Goal: Information Seeking & Learning: Learn about a topic

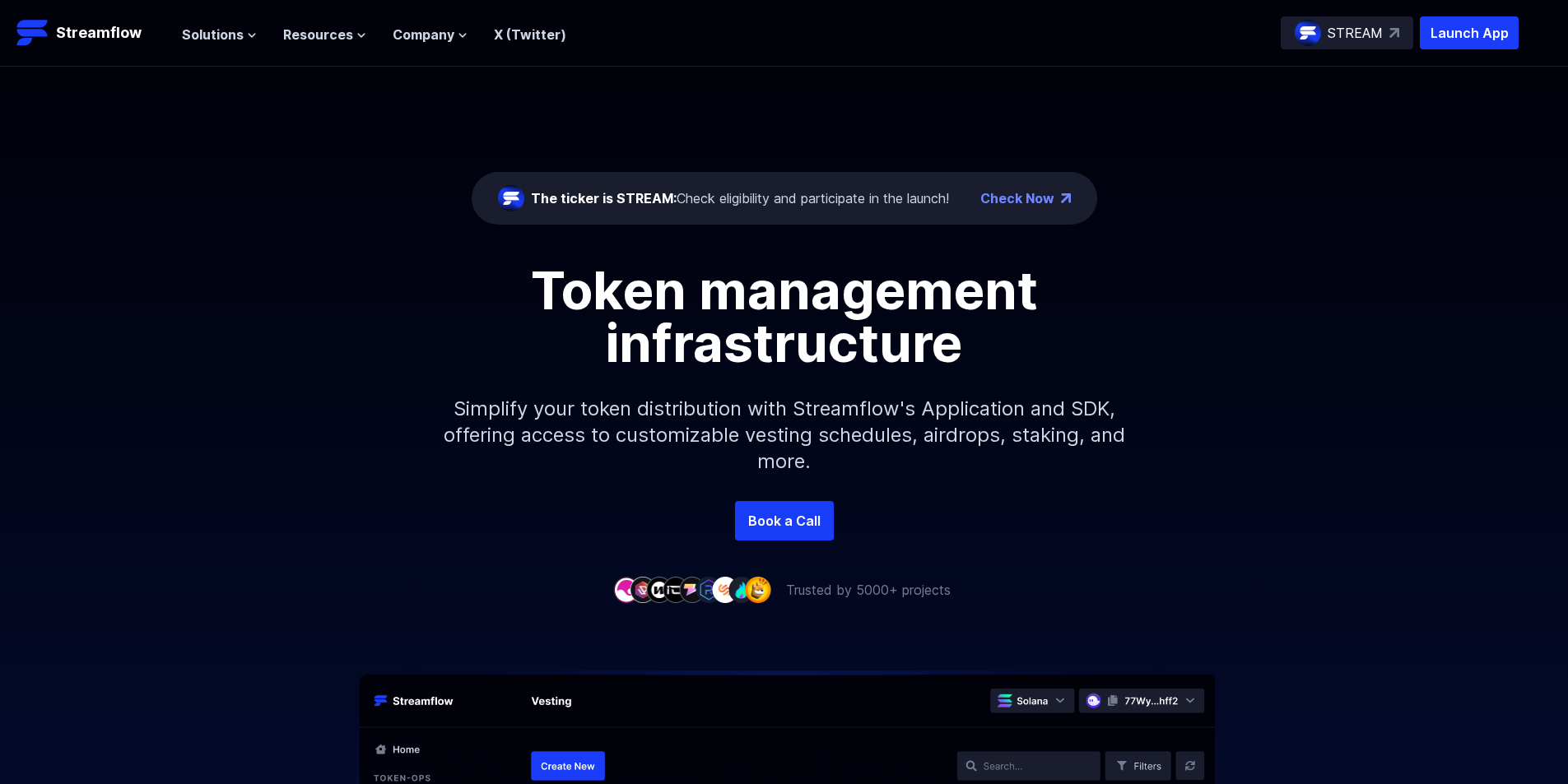
drag, startPoint x: 0, startPoint y: 0, endPoint x: 1257, endPoint y: 160, distance: 1267.1
click at [1257, 160] on div "The ticker is STREAM: Check eligibility and participate in the launch! Check No…" at bounding box center [784, 283] width 1568 height 434
click at [1012, 379] on p "Simplify your token distribution with Streamflow's Application and SDK, offerin…" at bounding box center [784, 435] width 708 height 132
click at [1330, 36] on p "STREAM" at bounding box center [1355, 32] width 55 height 20
click at [1374, 167] on div "The ticker is STREAM: Check eligibility and participate in the launch! Check No…" at bounding box center [784, 283] width 1568 height 434
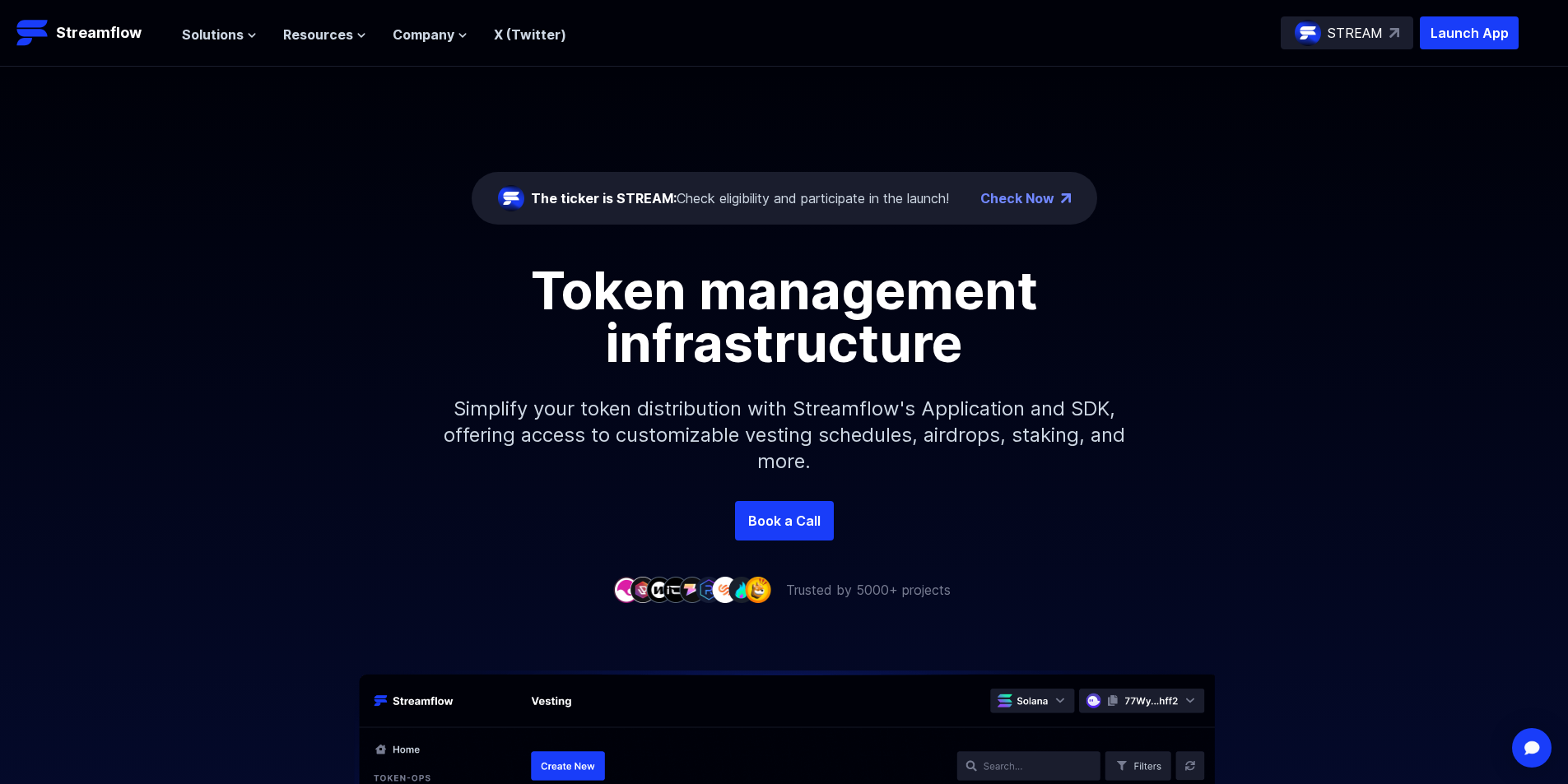
click at [1355, 26] on p "STREAM" at bounding box center [1355, 32] width 55 height 20
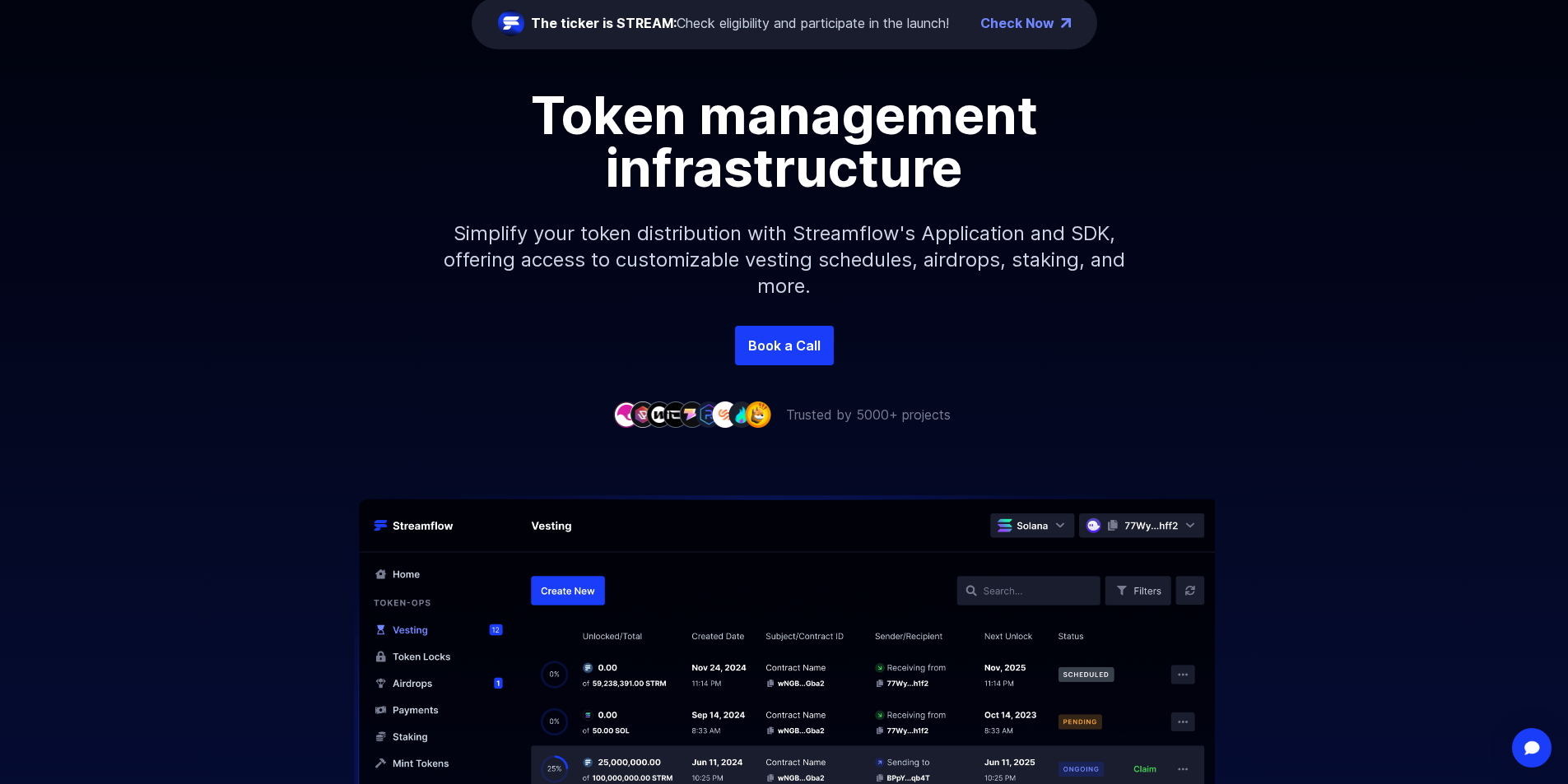
scroll to position [82, 0]
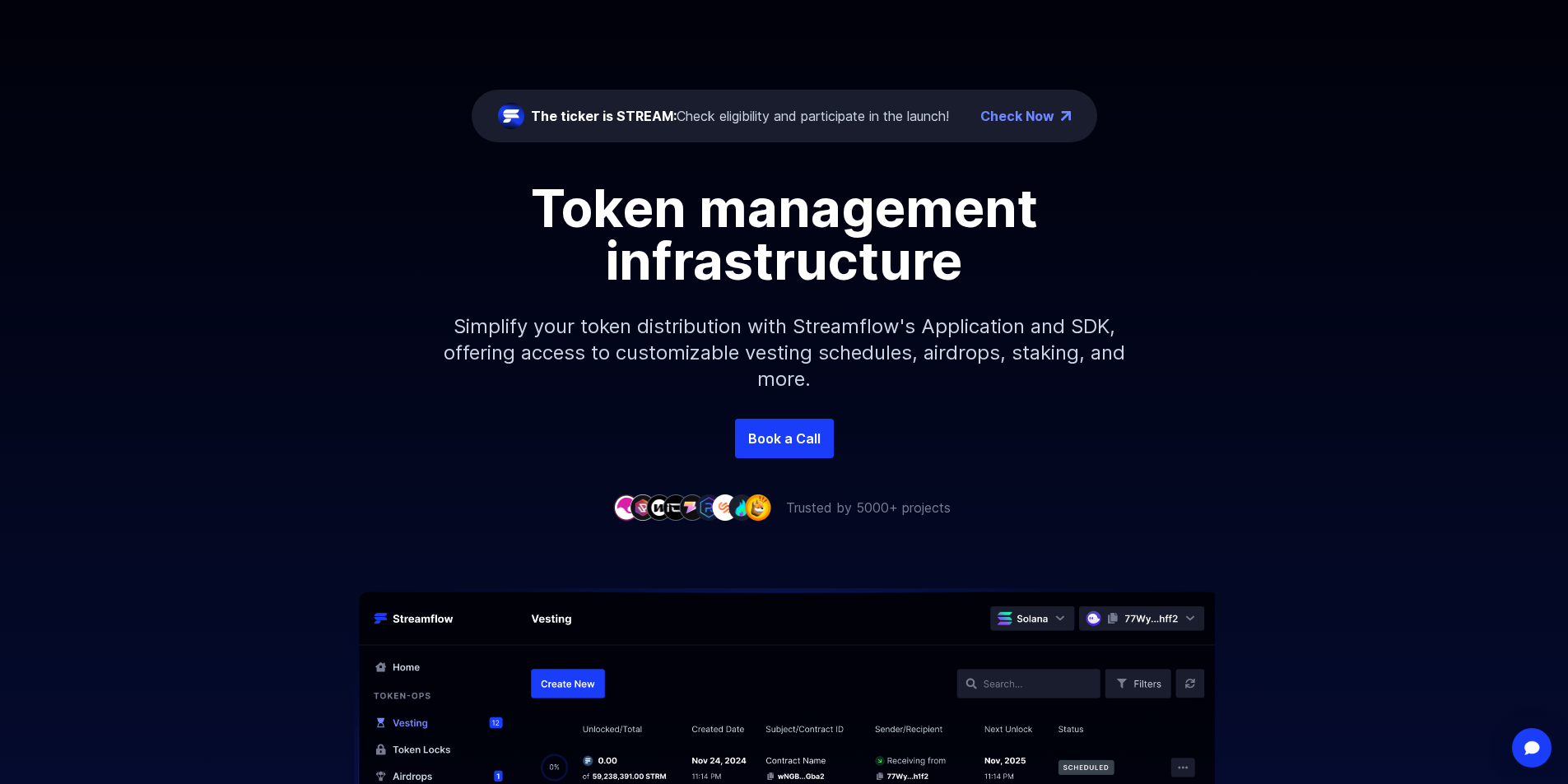
click at [763, 510] on img at bounding box center [758, 507] width 26 height 25
click at [653, 506] on img at bounding box center [659, 507] width 26 height 25
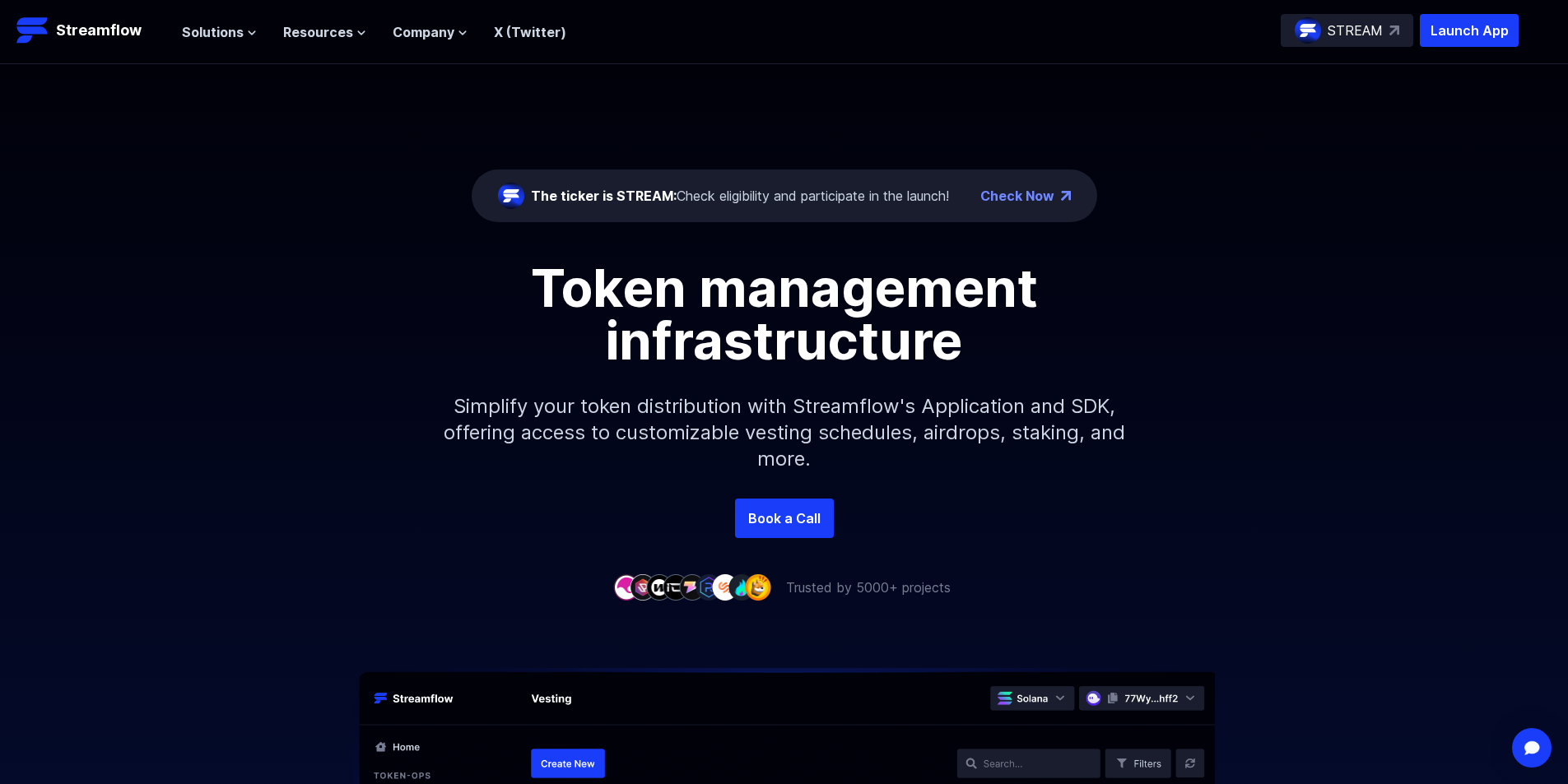
scroll to position [0, 0]
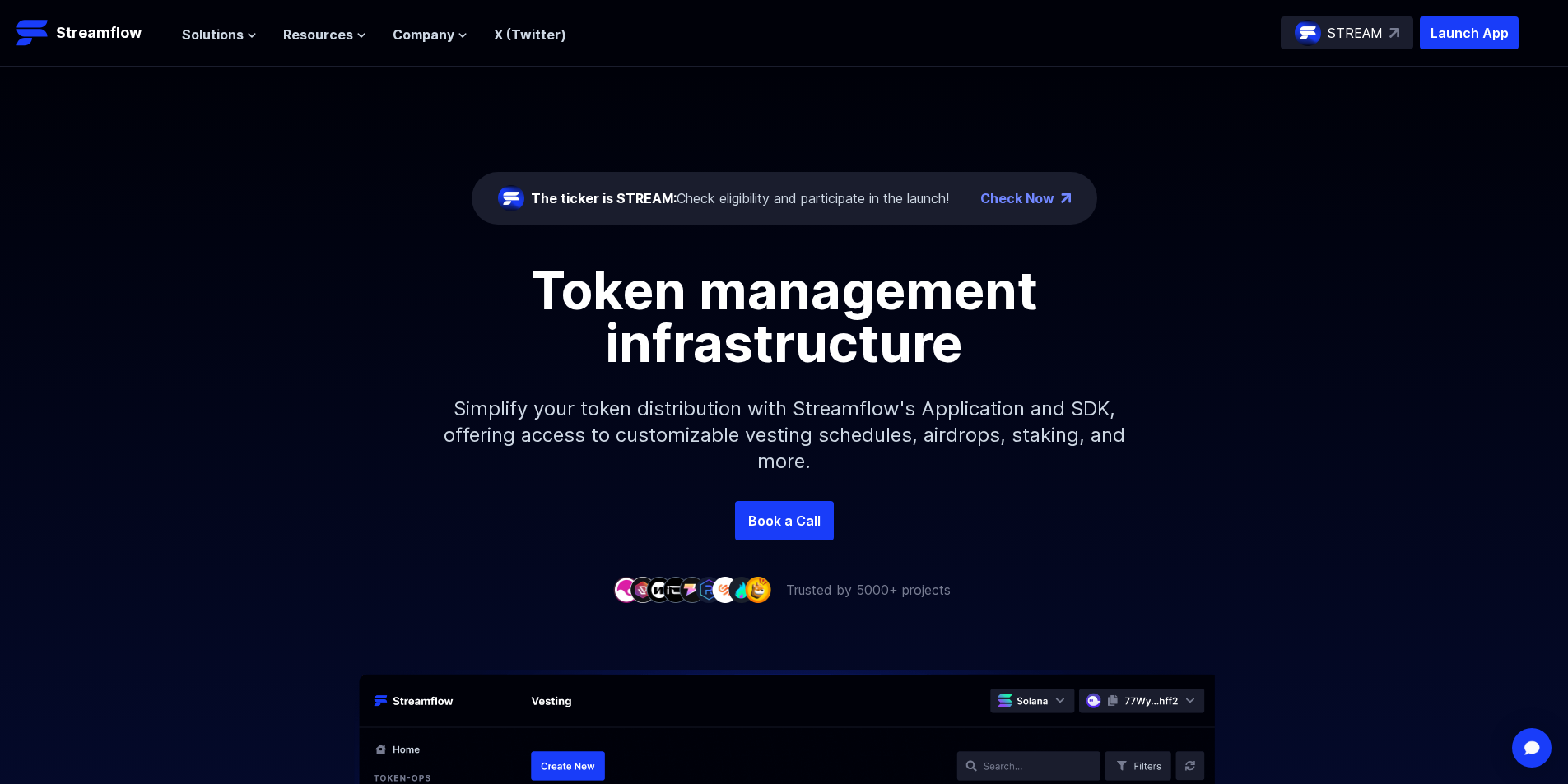
click at [1370, 33] on p "STREAM" at bounding box center [1355, 32] width 55 height 20
